Goal: Browse casually

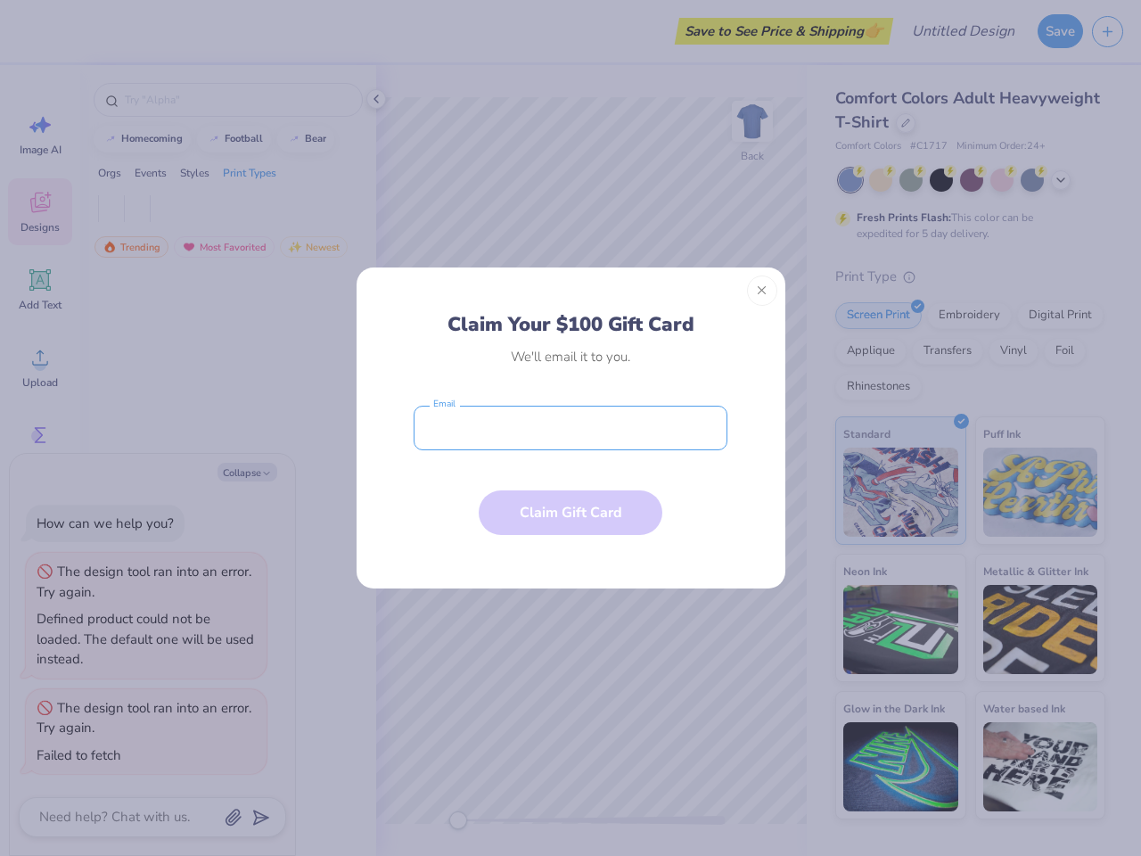
type textarea "x"
click at [570, 428] on input "email" at bounding box center [571, 428] width 314 height 45
click at [762, 291] on button "Close" at bounding box center [762, 290] width 30 height 30
